Goal: Task Accomplishment & Management: Manage account settings

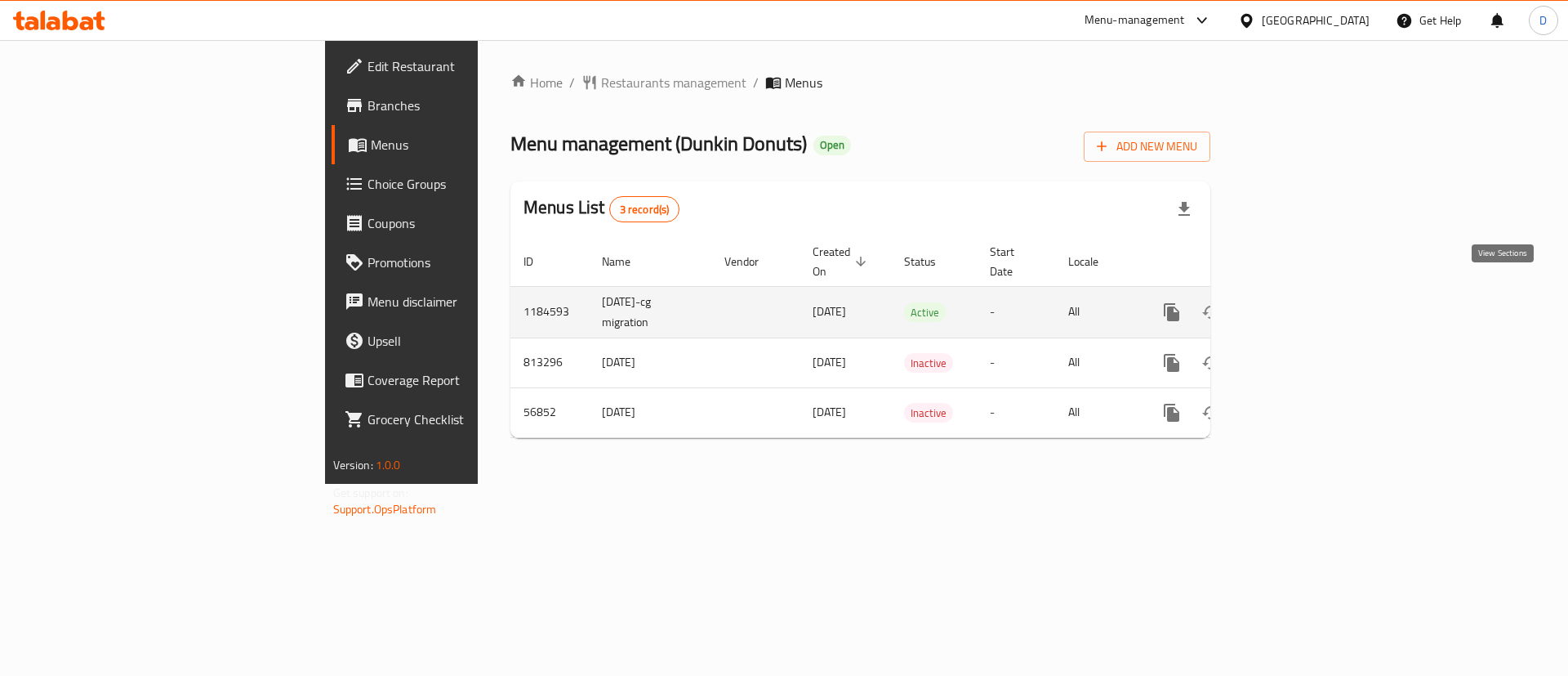
click at [1299, 302] on icon "enhanced table" at bounding box center [1290, 312] width 19 height 19
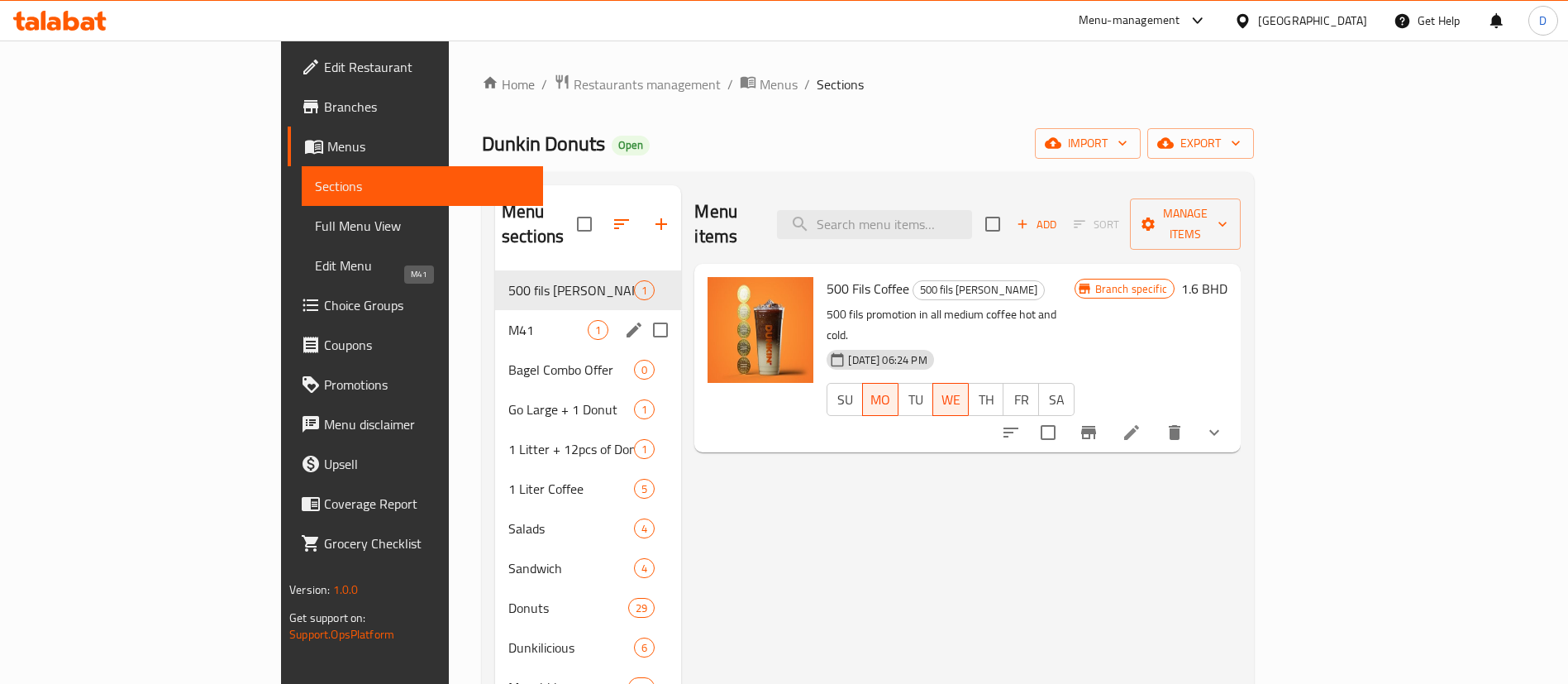
click at [508, 320] on span "M41" at bounding box center [548, 330] width 79 height 20
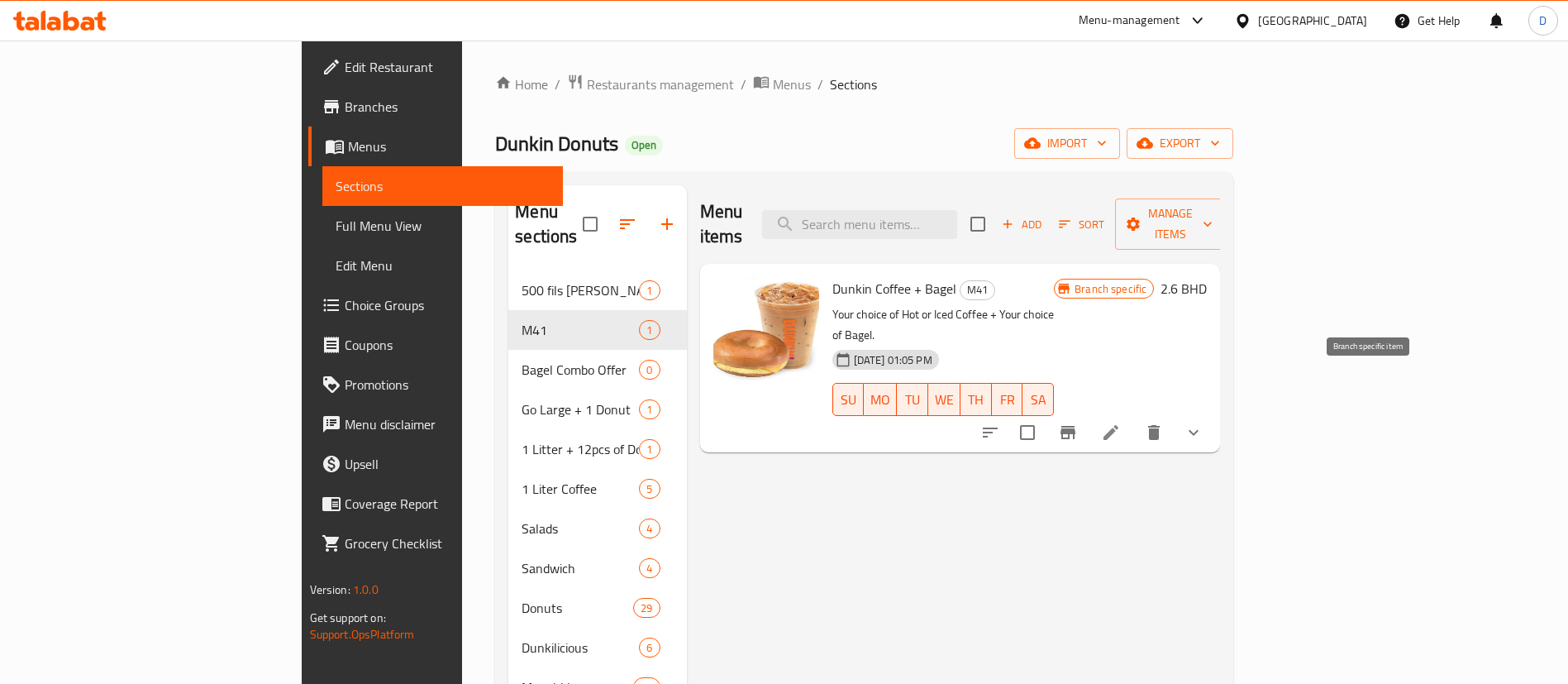
click at [1078, 422] on icon "Branch-specific-item" at bounding box center [1068, 432] width 20 height 20
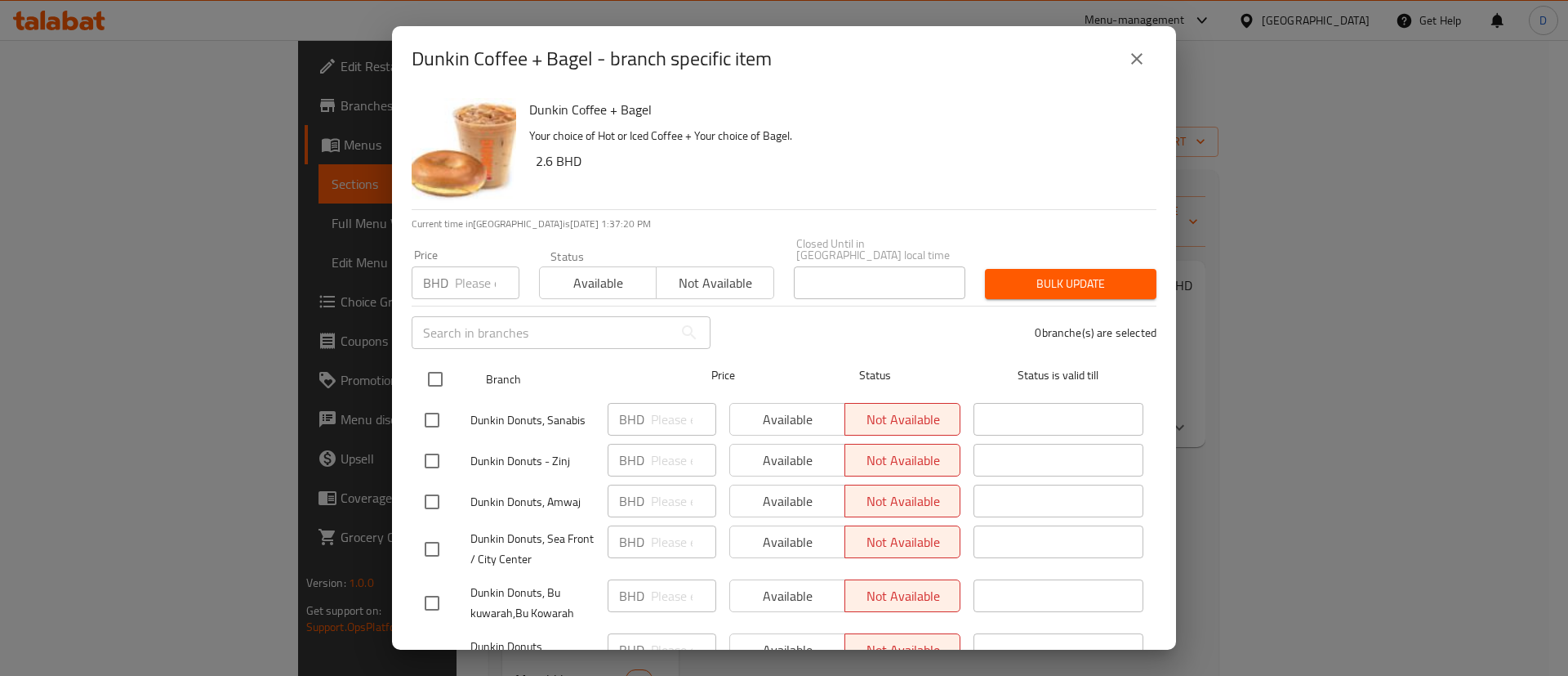
click at [435, 362] on input "checkbox" at bounding box center [435, 379] width 34 height 34
checkbox input "true"
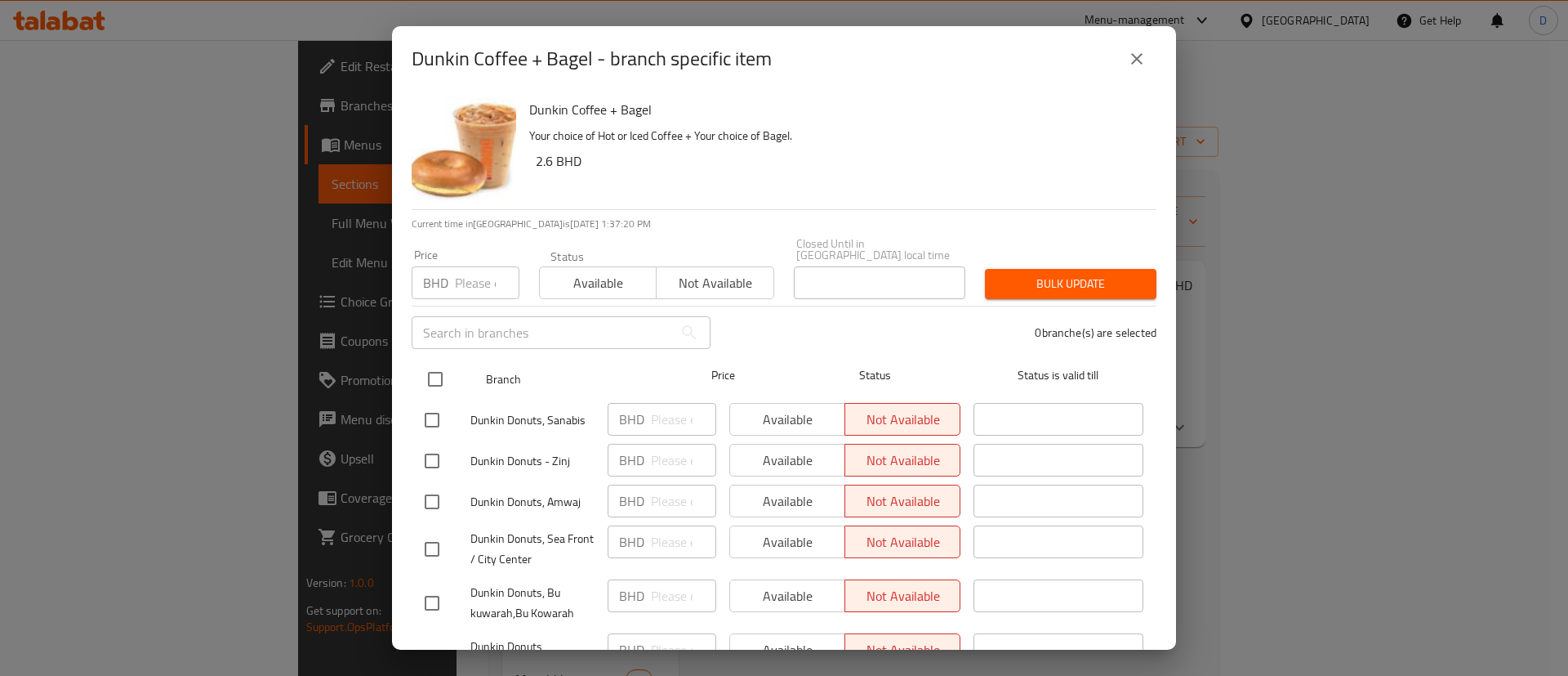
checkbox input "true"
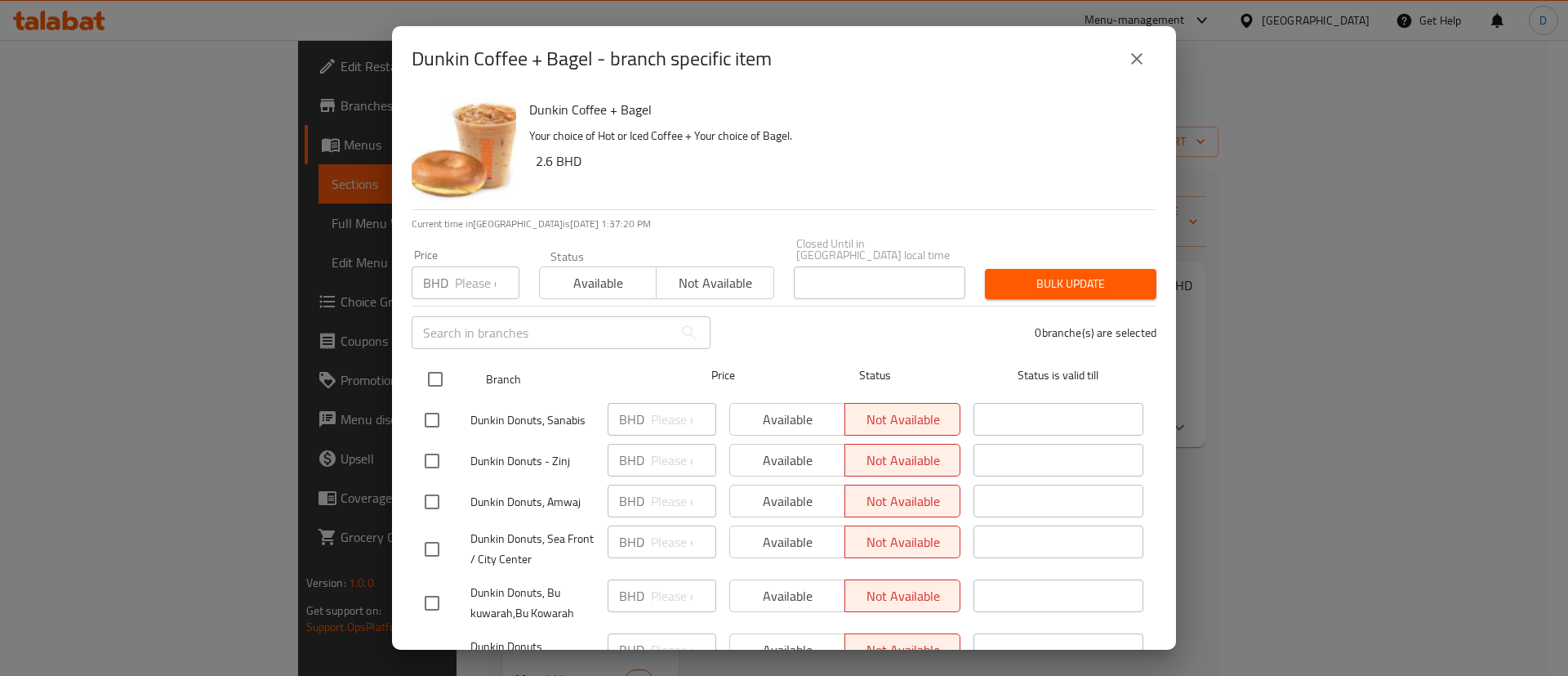
checkbox input "true"
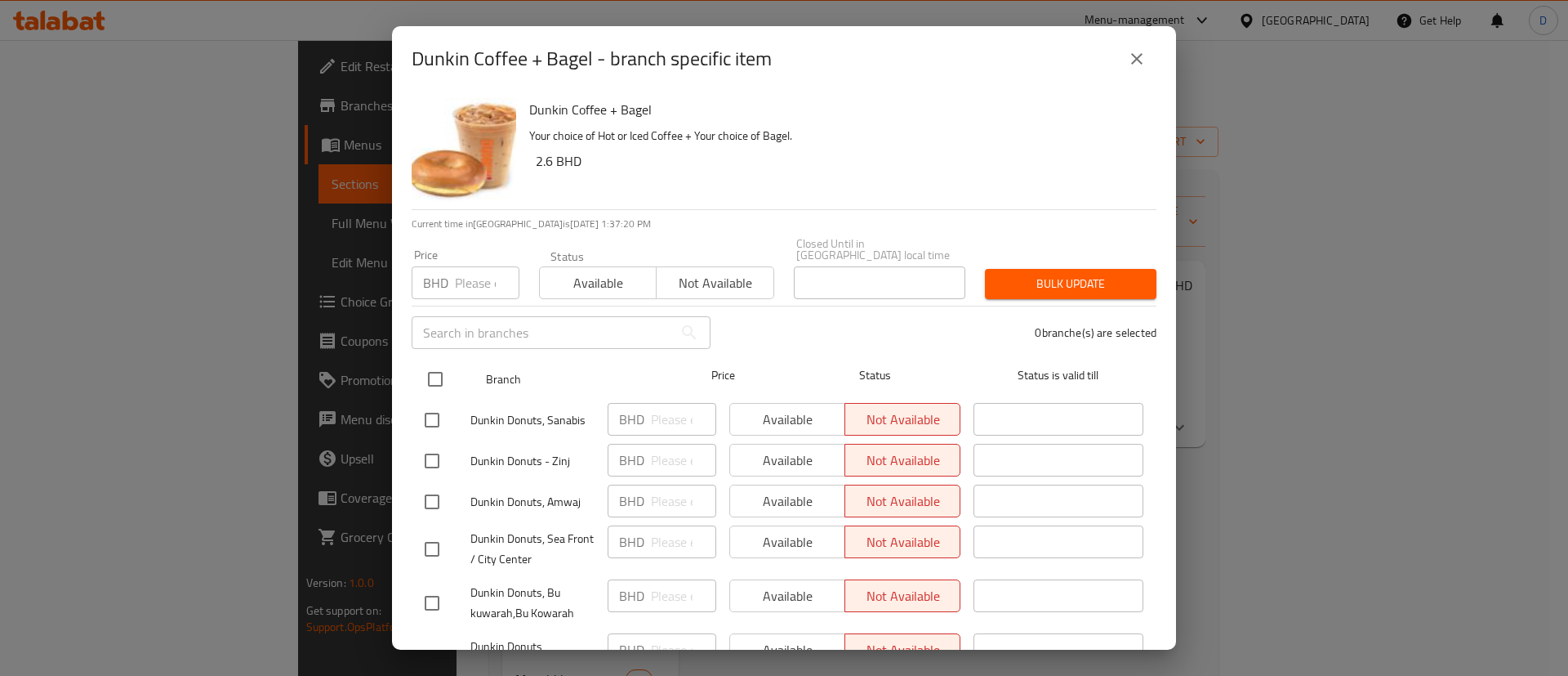
checkbox input "true"
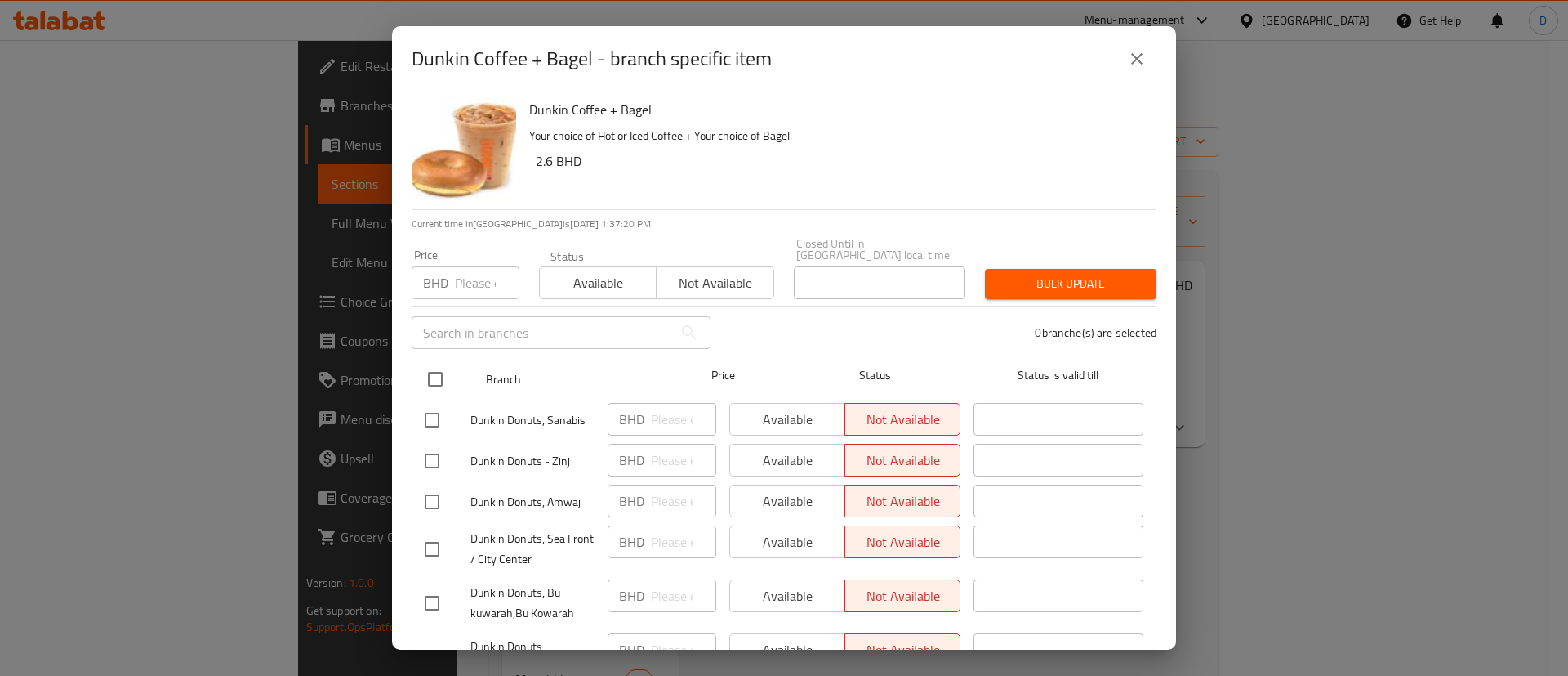
checkbox input "true"
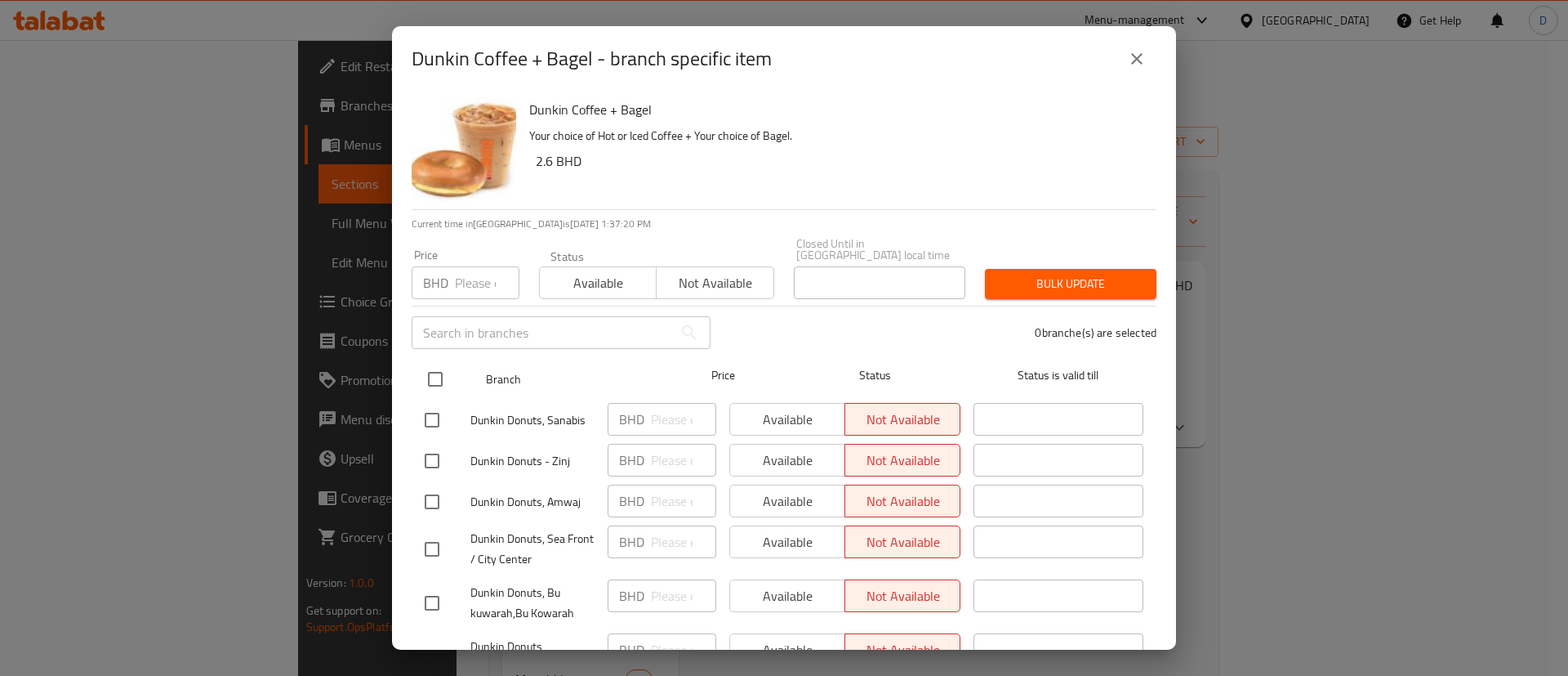
checkbox input "true"
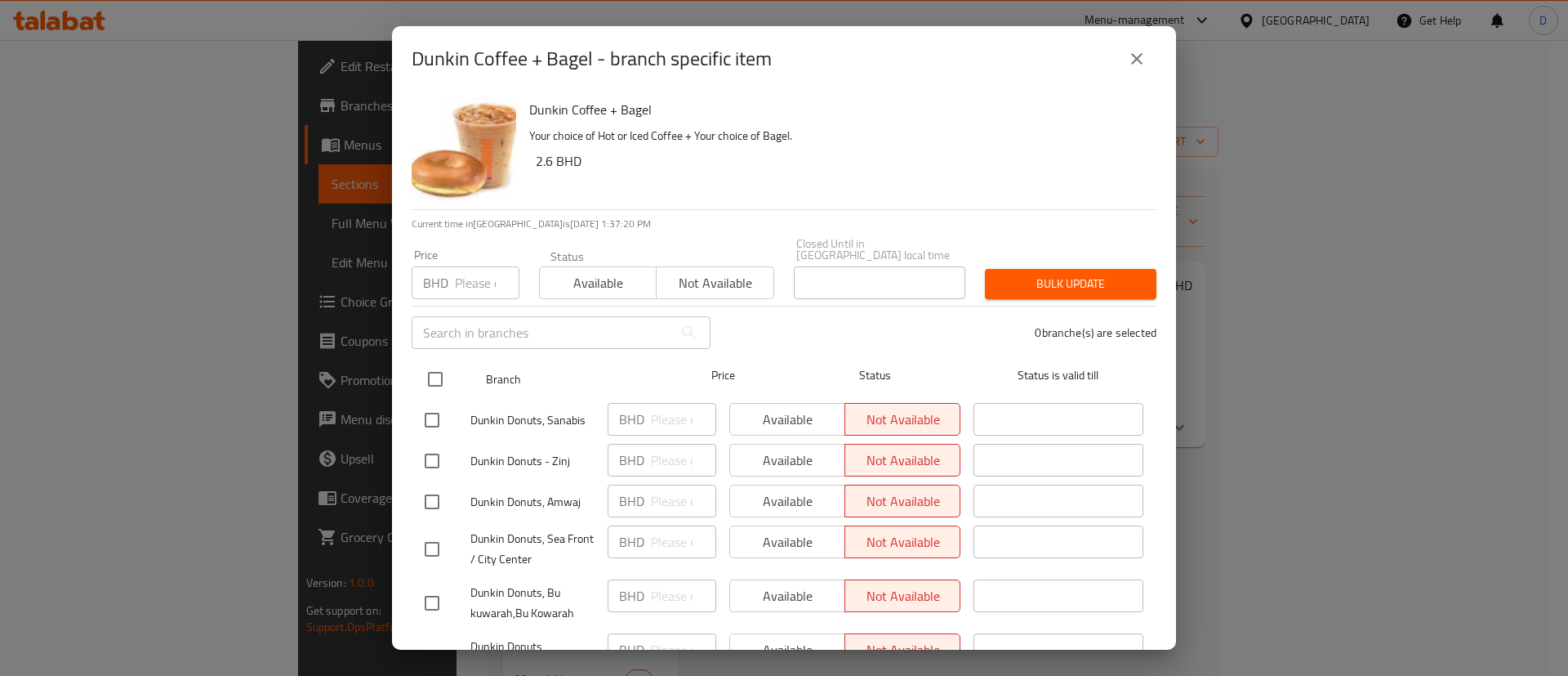
checkbox input "true"
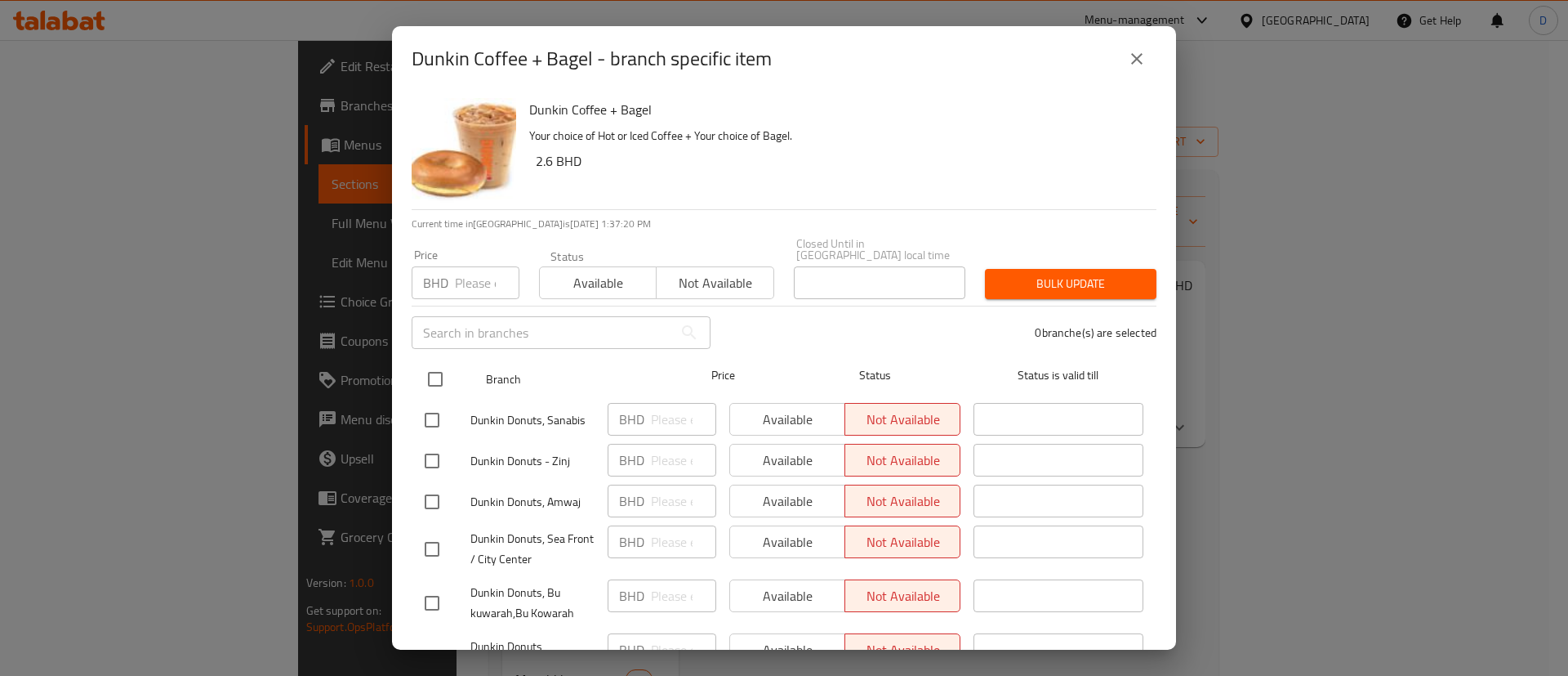
checkbox input "true"
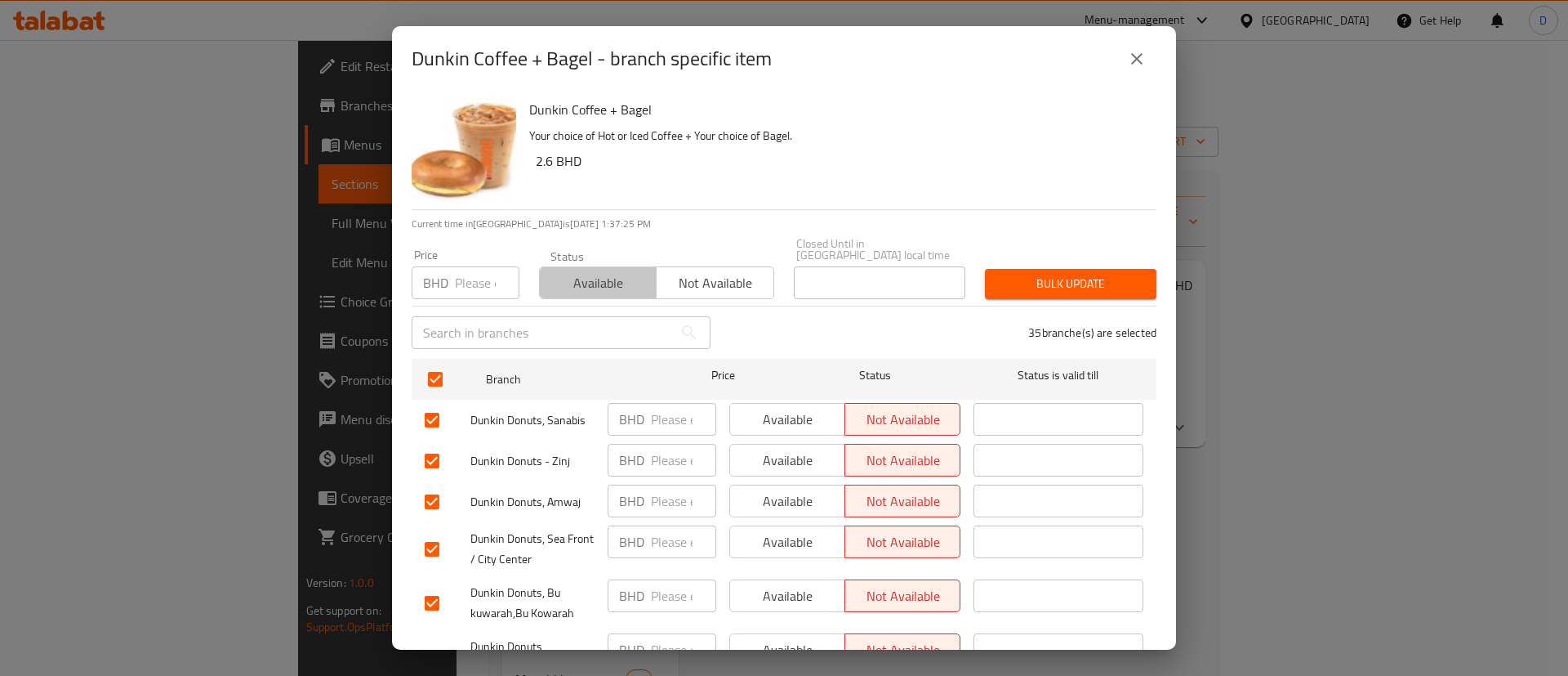
click at [614, 276] on span "Available" at bounding box center [598, 283] width 104 height 24
click at [1073, 290] on div "Bulk update" at bounding box center [1071, 284] width 191 height 50
click at [1064, 277] on span "Bulk update" at bounding box center [1071, 284] width 146 height 20
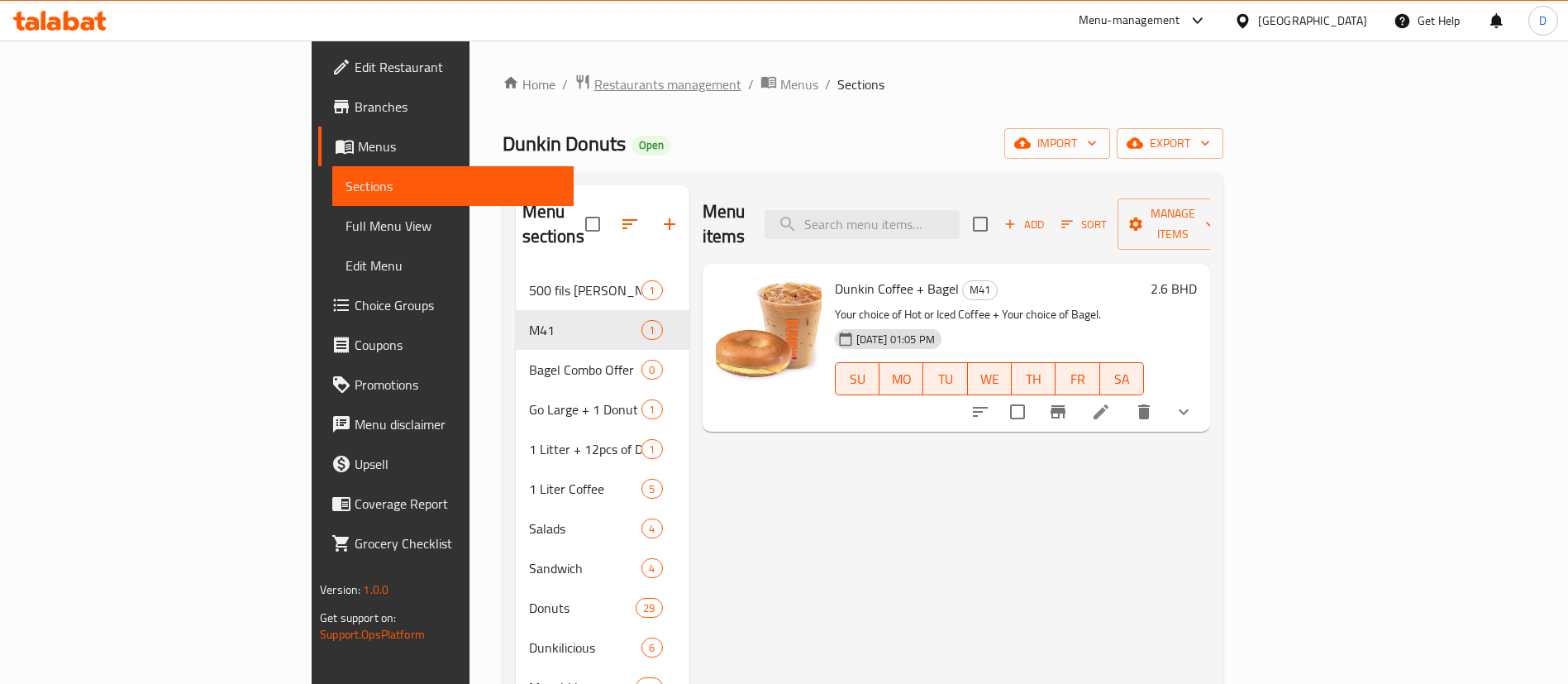
click at [595, 94] on span "Restaurants management" at bounding box center [668, 84] width 148 height 20
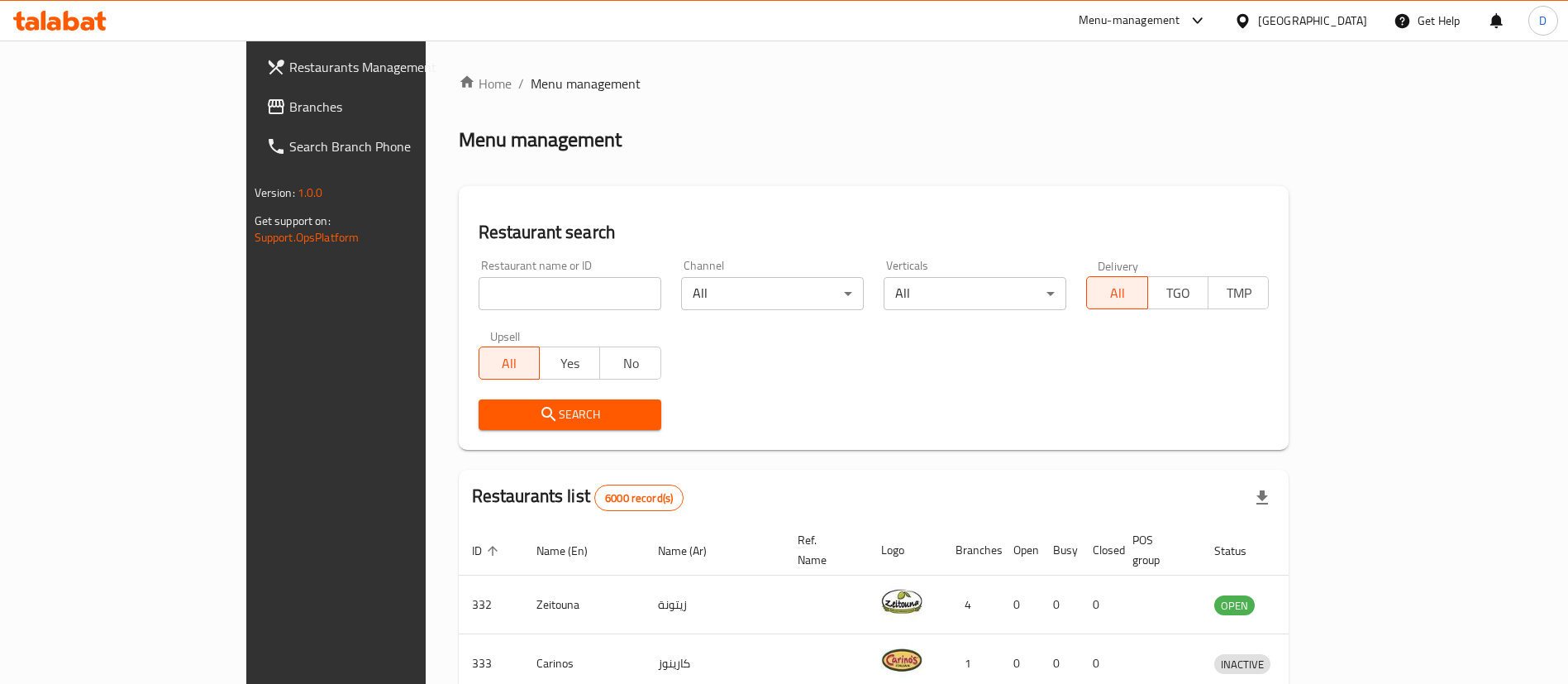
drag, startPoint x: 426, startPoint y: 313, endPoint x: 431, endPoint y: 298, distance: 15.8
click at [468, 311] on div "Restaurant name or ID Restaurant name or ID" at bounding box center [570, 285] width 203 height 70
click at [478, 298] on input "search" at bounding box center [569, 294] width 182 height 33
click button "Search" at bounding box center [569, 414] width 182 height 30
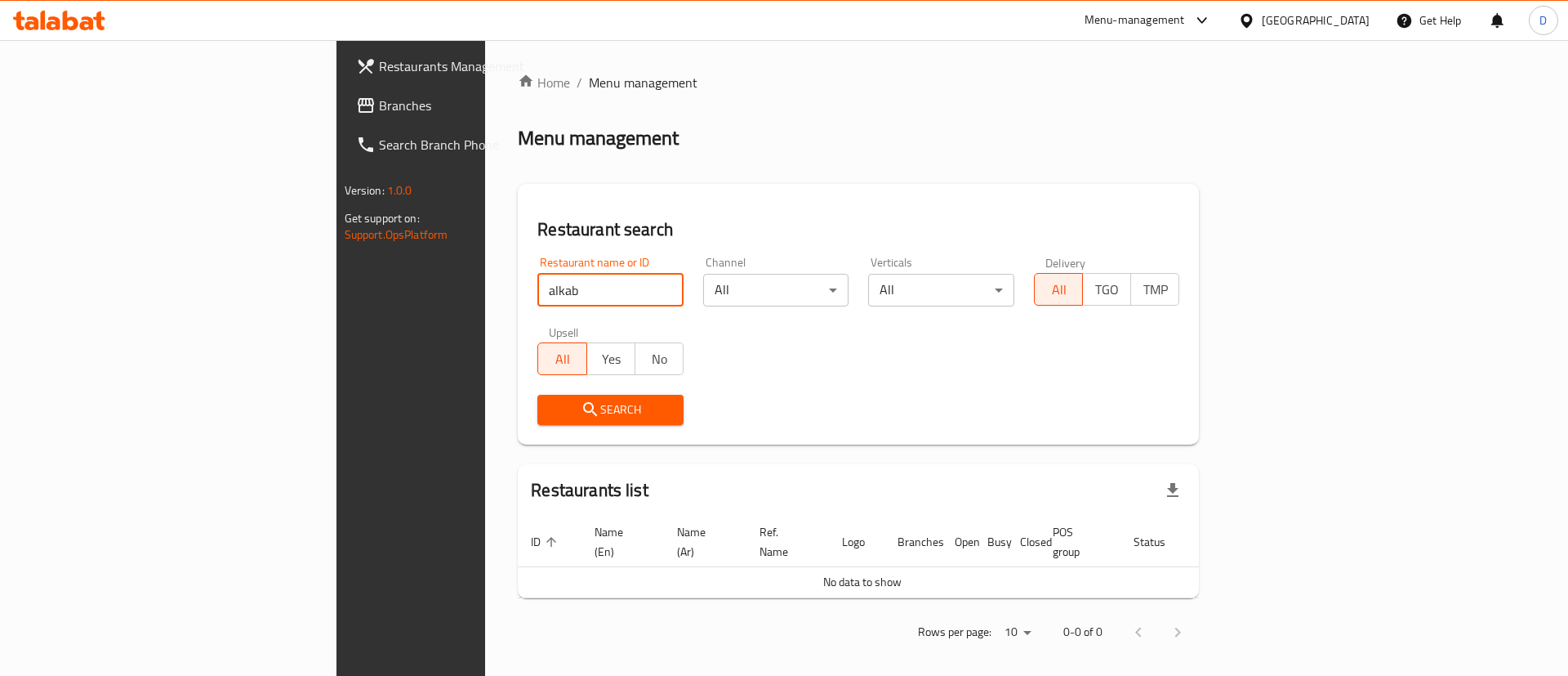
click button "Search" at bounding box center [611, 410] width 146 height 30
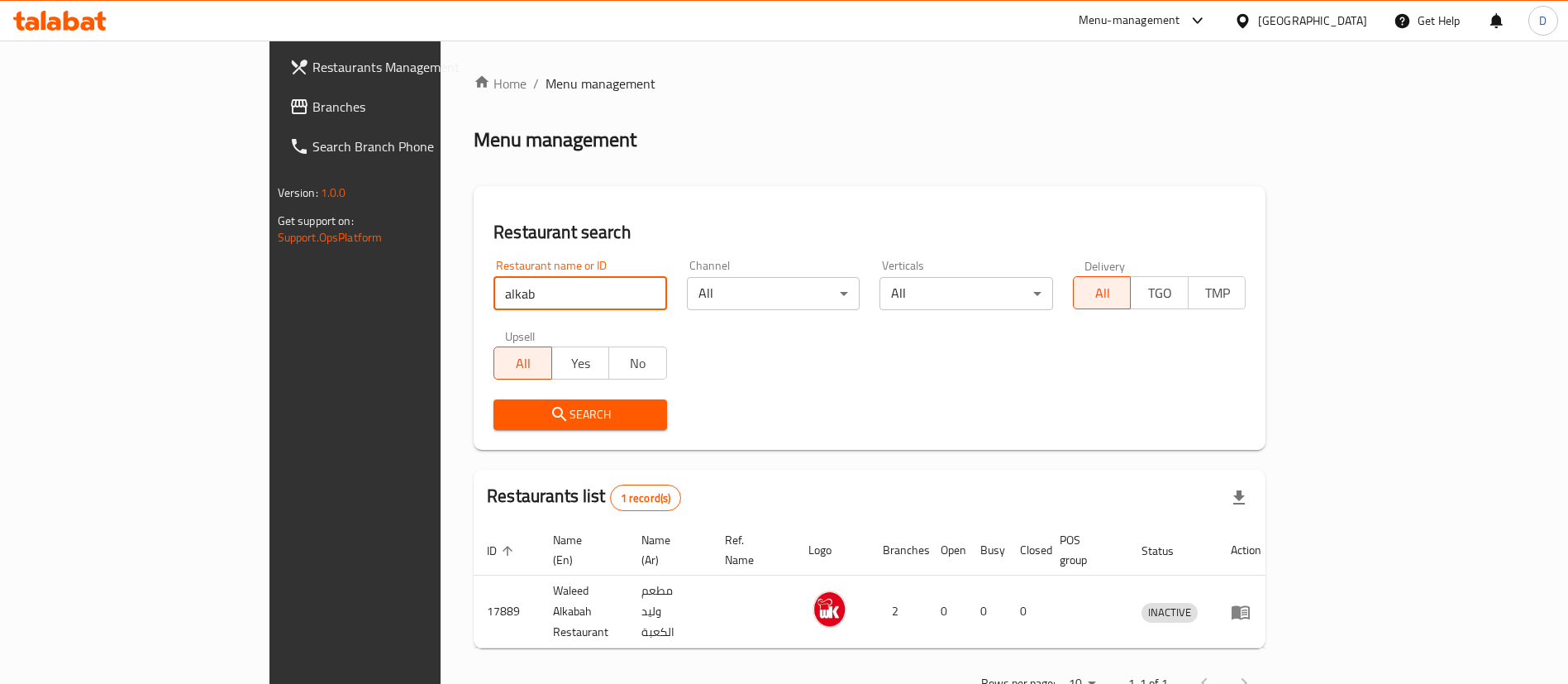
click at [493, 289] on input "alkab" at bounding box center [580, 294] width 173 height 33
click button "Search" at bounding box center [580, 414] width 173 height 30
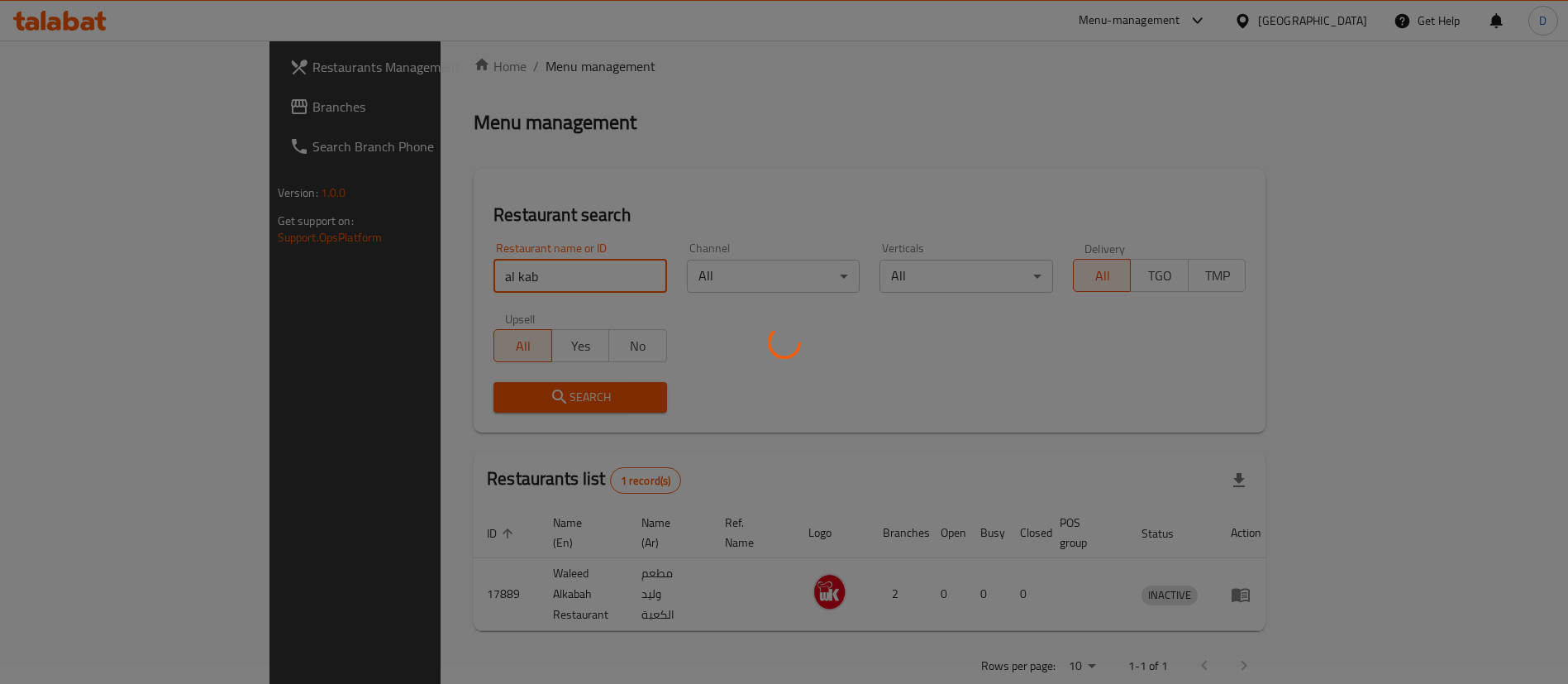
scroll to position [21, 0]
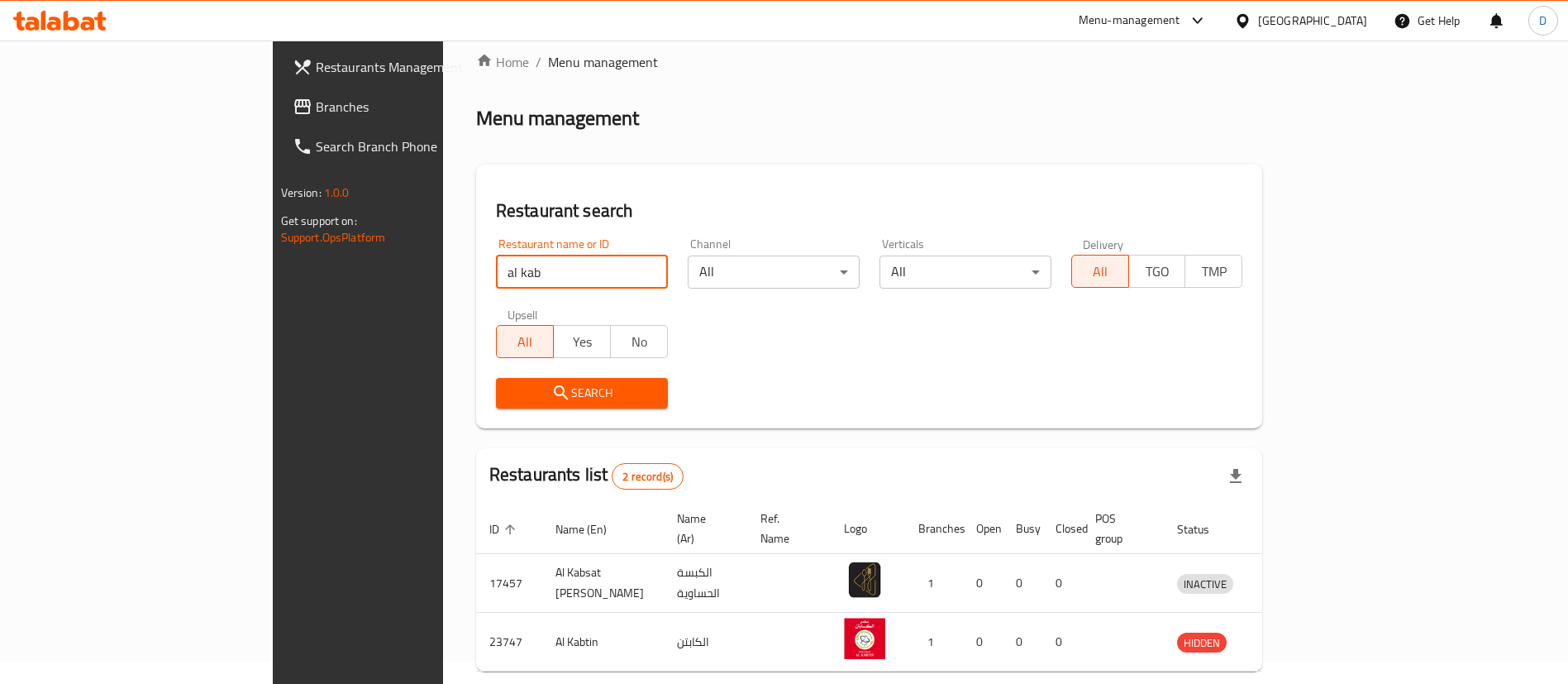
drag, startPoint x: 361, startPoint y: 272, endPoint x: 252, endPoint y: 324, distance: 120.8
click at [273, 296] on div "Restaurants Management Branches Search Branch Phone Version: 1.0.0 Get support …" at bounding box center [784, 390] width 1023 height 742
paste input "Al Kaab"
type input "Al Kaab"
click button "Search" at bounding box center [581, 393] width 172 height 30
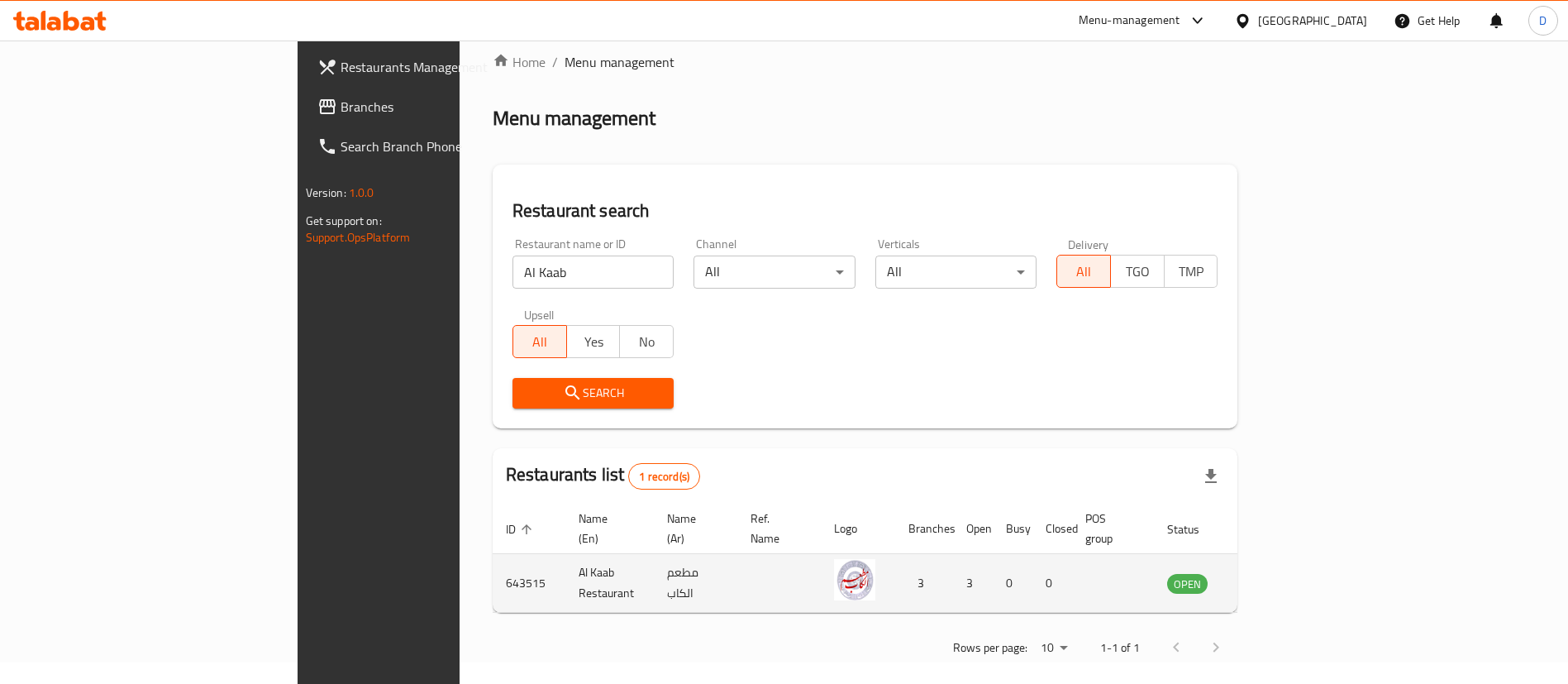
click at [492, 567] on td "643515" at bounding box center [529, 583] width 73 height 59
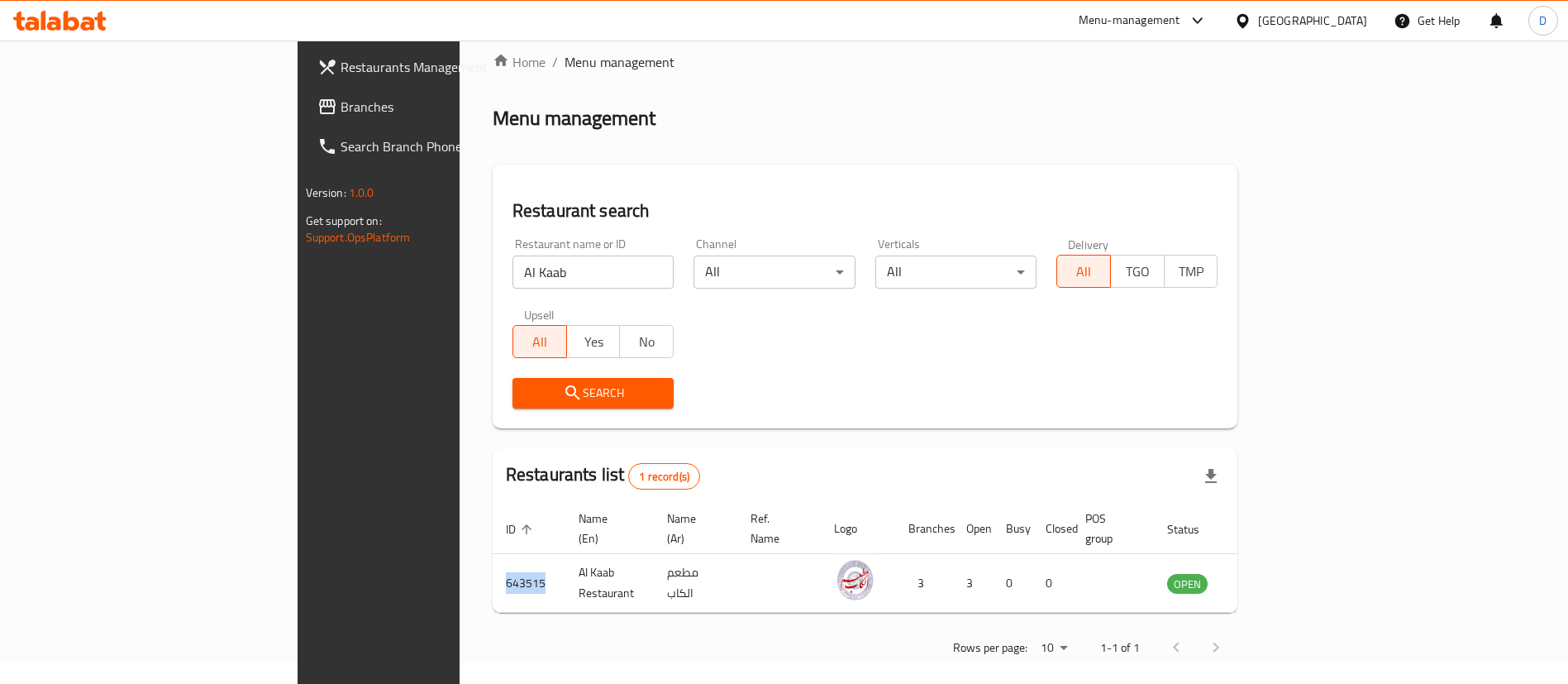
copy td "643515"
